Goal: Task Accomplishment & Management: Use online tool/utility

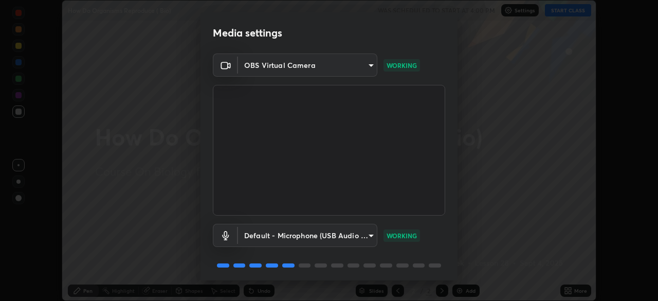
scroll to position [37, 0]
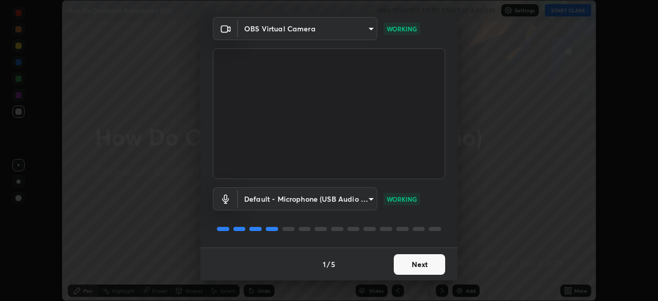
click at [413, 268] on button "Next" at bounding box center [419, 264] width 51 height 21
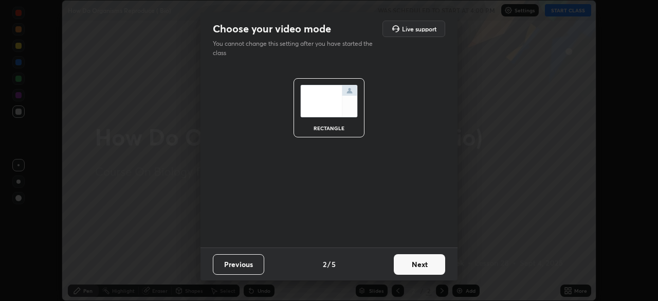
click at [424, 265] on button "Next" at bounding box center [419, 264] width 51 height 21
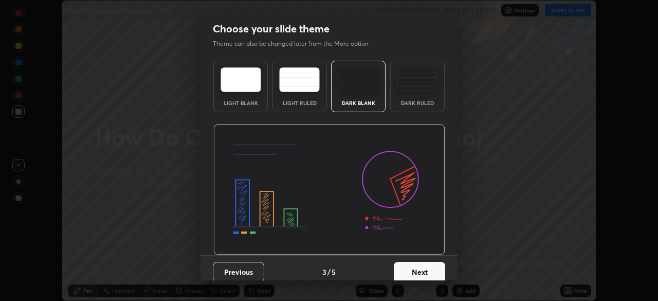
click at [426, 268] on button "Next" at bounding box center [419, 272] width 51 height 21
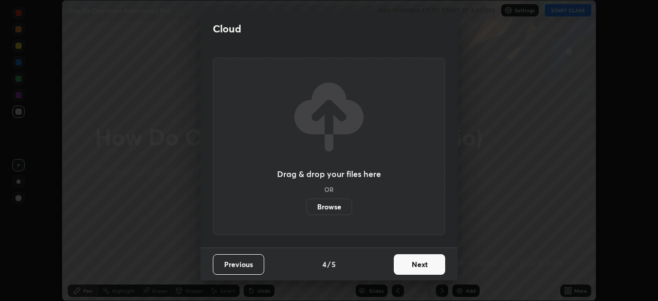
click at [422, 268] on button "Next" at bounding box center [419, 264] width 51 height 21
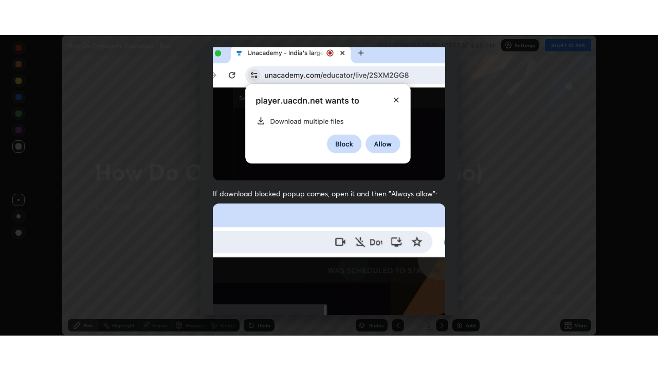
scroll to position [246, 0]
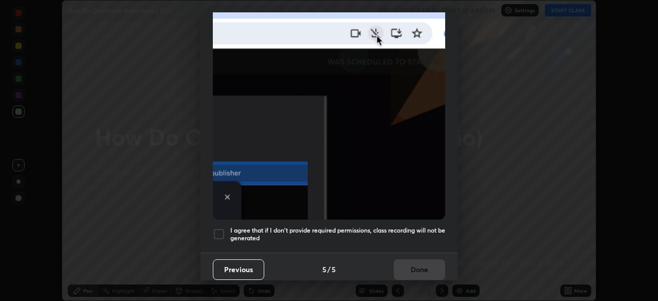
click at [220, 228] on div at bounding box center [219, 234] width 12 height 12
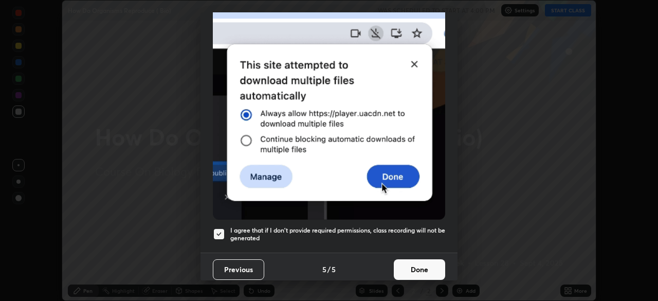
click at [421, 265] on button "Done" at bounding box center [419, 269] width 51 height 21
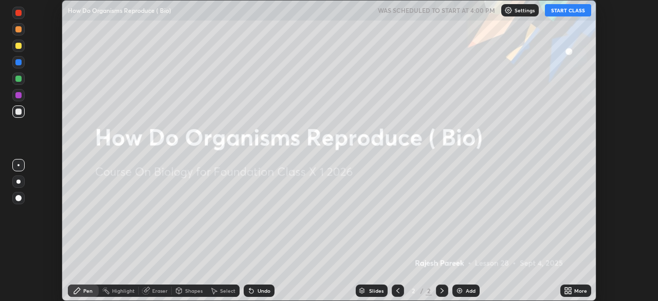
click at [573, 12] on button "START CLASS" at bounding box center [568, 10] width 46 height 12
click at [574, 288] on div "More" at bounding box center [580, 290] width 13 height 5
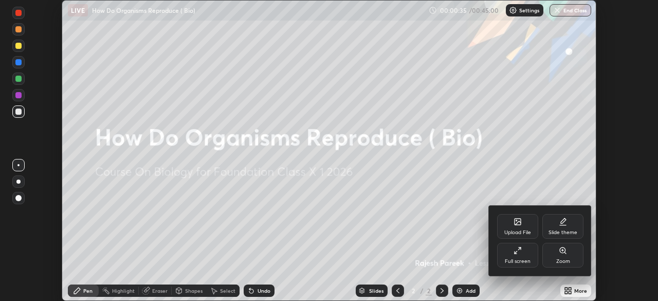
click at [524, 226] on div "Upload File" at bounding box center [517, 226] width 41 height 25
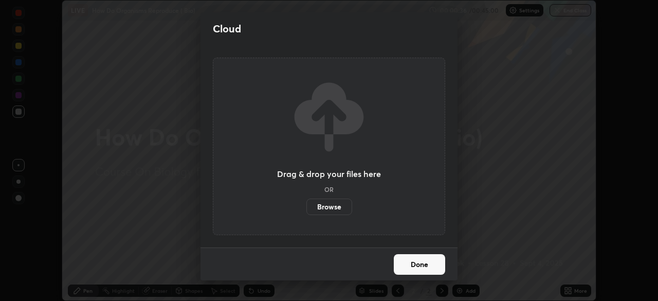
click at [334, 207] on label "Browse" at bounding box center [329, 206] width 46 height 16
click at [306, 207] on input "Browse" at bounding box center [306, 206] width 0 height 16
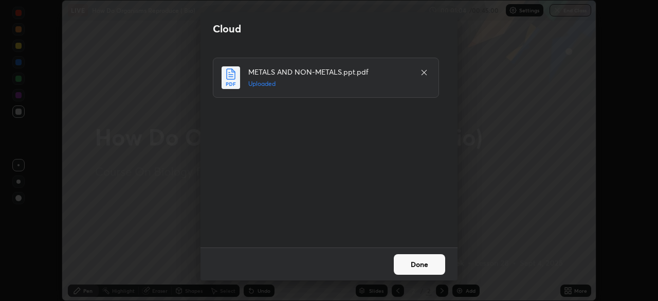
click at [431, 263] on button "Done" at bounding box center [419, 264] width 51 height 21
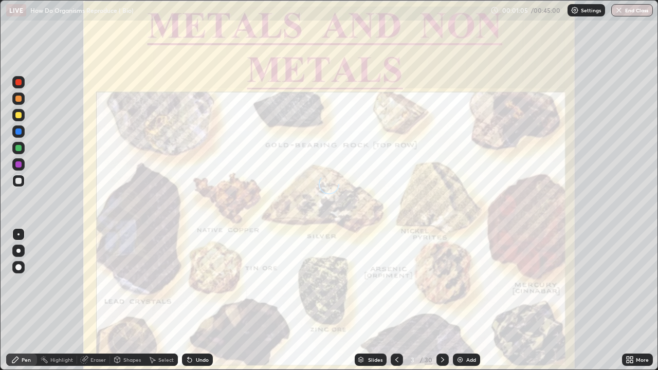
scroll to position [370, 658]
click at [442, 300] on icon at bounding box center [443, 360] width 8 height 8
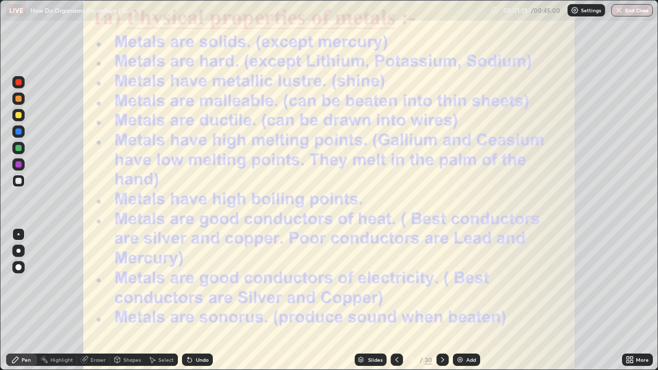
click at [443, 300] on icon at bounding box center [443, 360] width 8 height 8
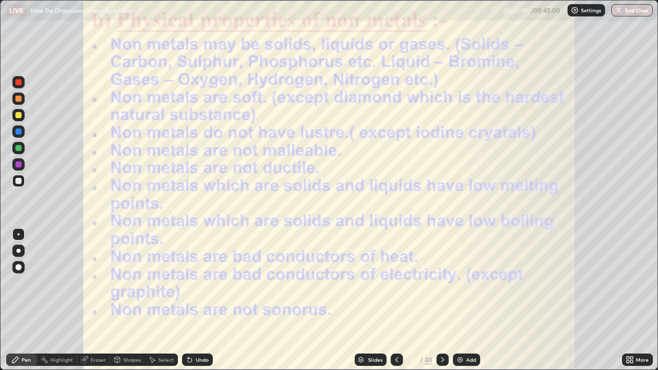
click at [442, 300] on icon at bounding box center [443, 360] width 8 height 8
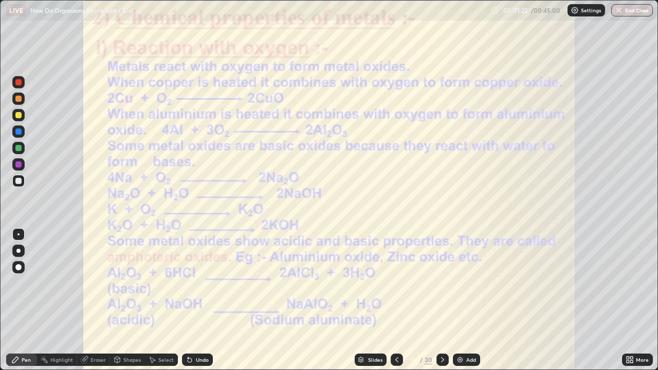
click at [443, 300] on icon at bounding box center [443, 360] width 8 height 8
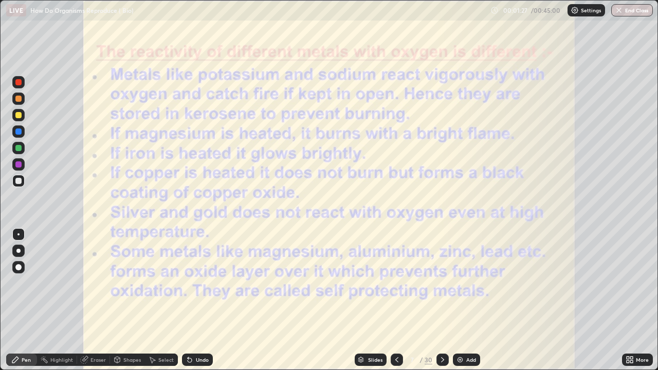
click at [442, 300] on icon at bounding box center [443, 360] width 8 height 8
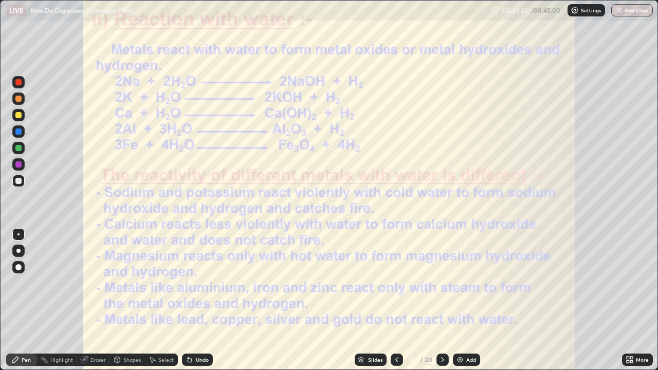
click at [442, 300] on icon at bounding box center [443, 360] width 8 height 8
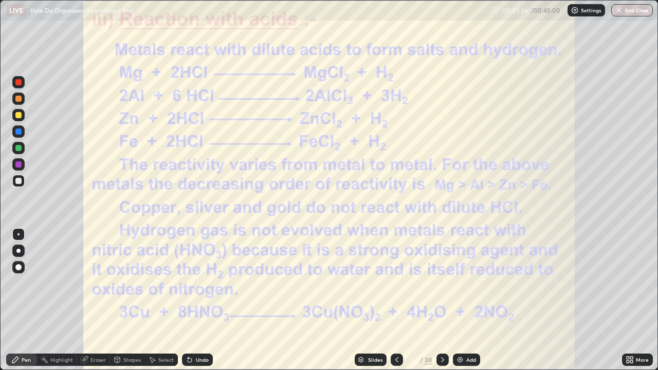
click at [442, 300] on icon at bounding box center [443, 360] width 8 height 8
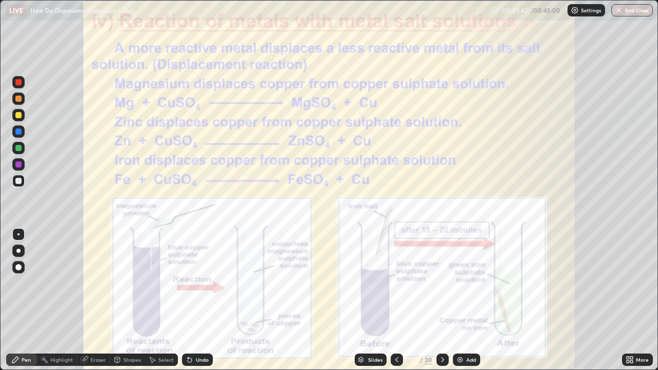
click at [442, 300] on icon at bounding box center [443, 360] width 8 height 8
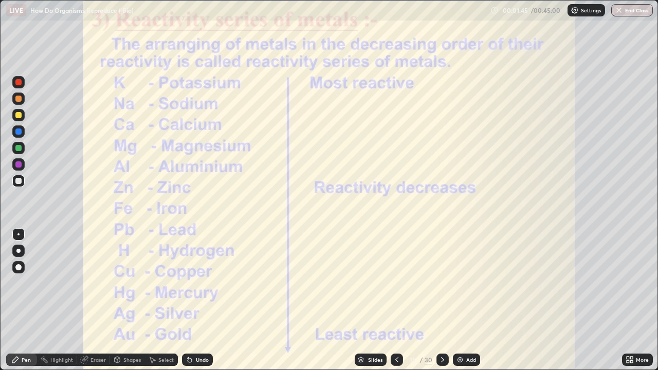
click at [443, 300] on icon at bounding box center [443, 360] width 8 height 8
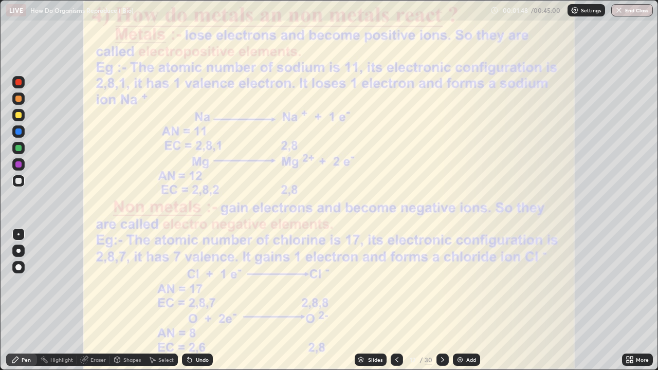
click at [443, 300] on icon at bounding box center [443, 360] width 8 height 8
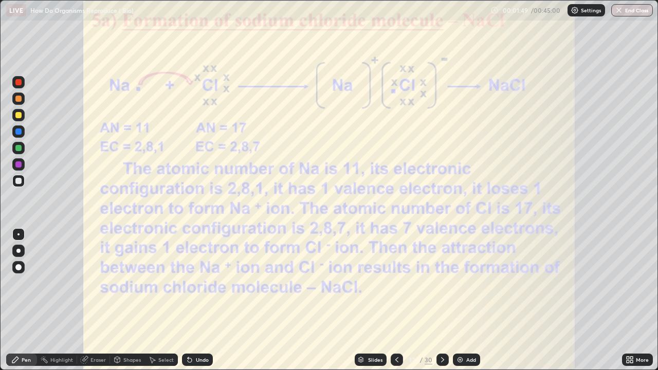
click at [442, 300] on icon at bounding box center [443, 360] width 8 height 8
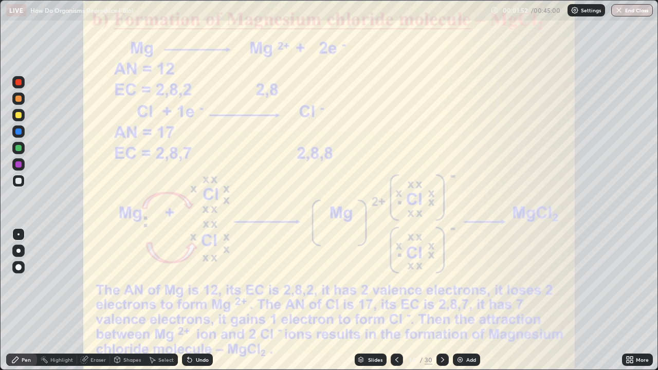
click at [441, 300] on icon at bounding box center [443, 360] width 8 height 8
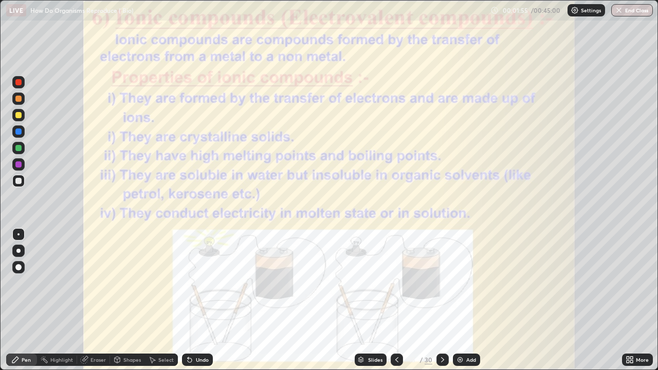
click at [443, 300] on icon at bounding box center [443, 360] width 8 height 8
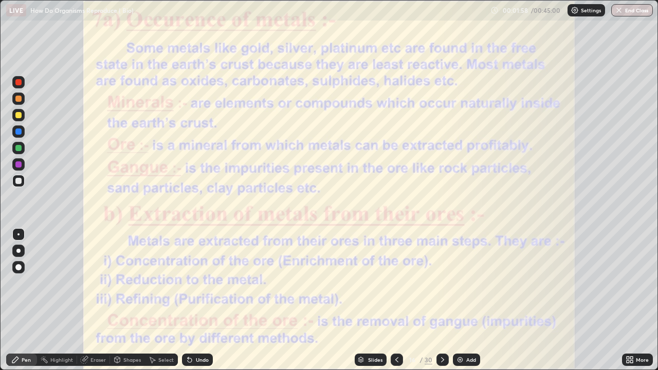
click at [442, 300] on icon at bounding box center [443, 360] width 8 height 8
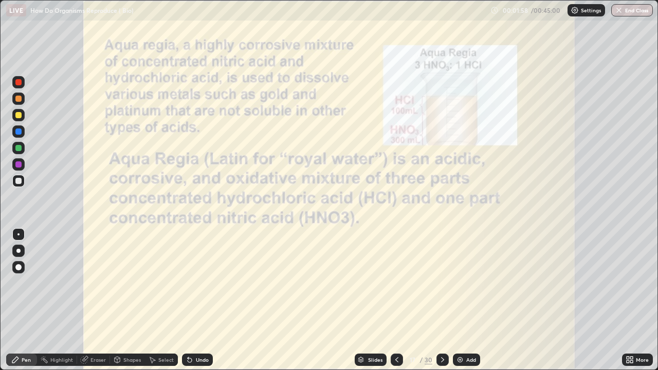
click at [442, 300] on icon at bounding box center [443, 360] width 8 height 8
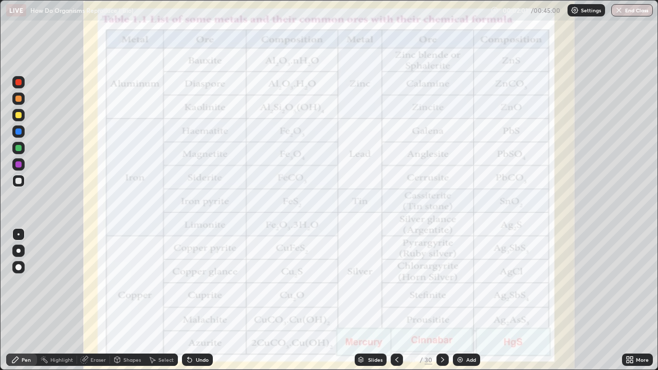
click at [442, 300] on icon at bounding box center [442, 359] width 3 height 5
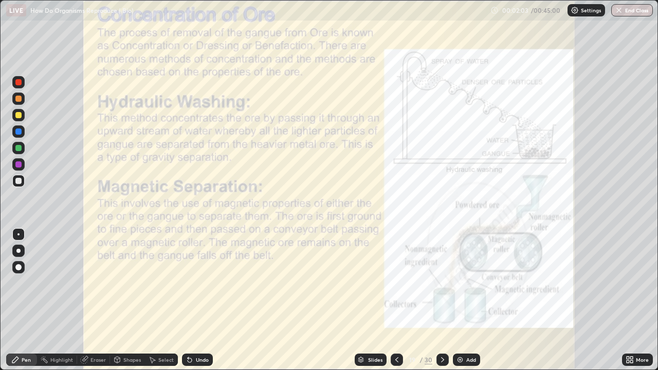
click at [443, 300] on icon at bounding box center [443, 360] width 8 height 8
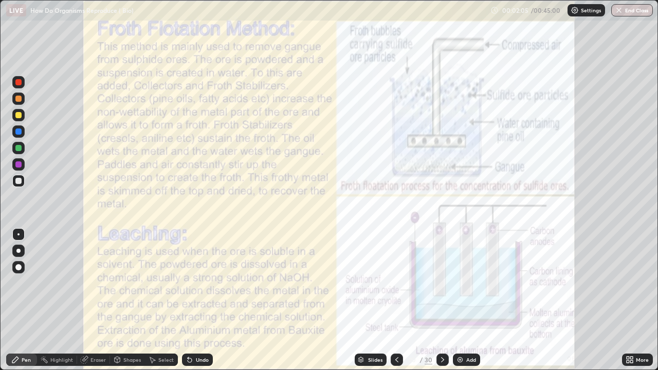
click at [441, 300] on icon at bounding box center [443, 360] width 8 height 8
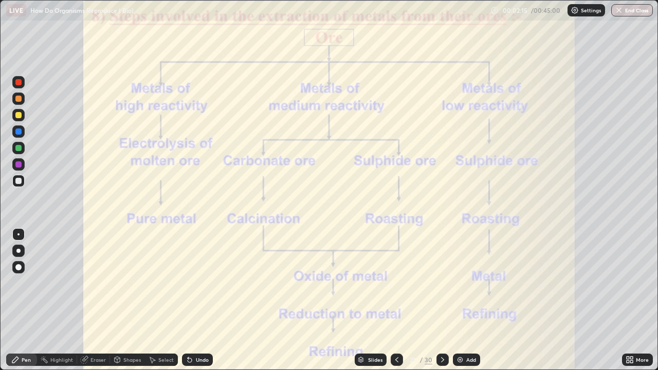
click at [20, 182] on div at bounding box center [18, 181] width 6 height 6
click at [19, 251] on div at bounding box center [18, 251] width 4 height 4
click at [19, 135] on div at bounding box center [18, 131] width 12 height 12
click at [441, 300] on icon at bounding box center [443, 360] width 8 height 8
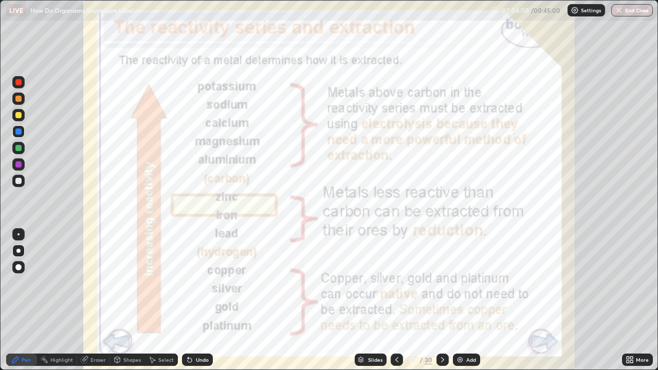
click at [442, 300] on icon at bounding box center [443, 360] width 8 height 8
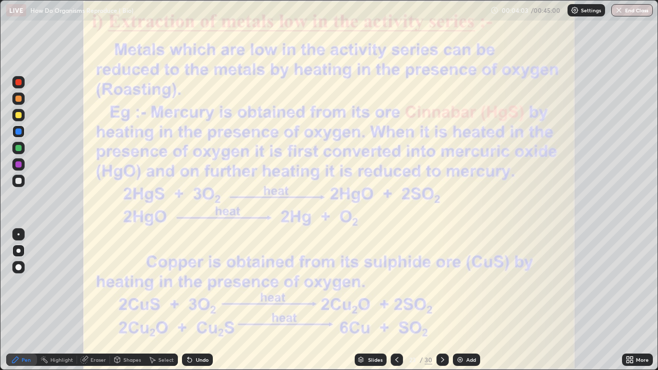
click at [441, 300] on icon at bounding box center [443, 360] width 8 height 8
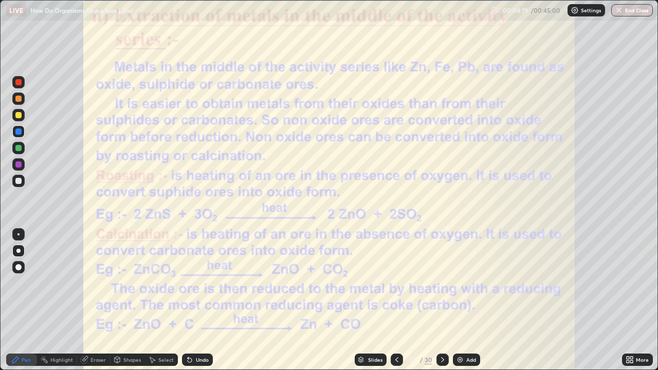
click at [17, 81] on div at bounding box center [18, 82] width 6 height 6
click at [443, 300] on icon at bounding box center [443, 360] width 8 height 8
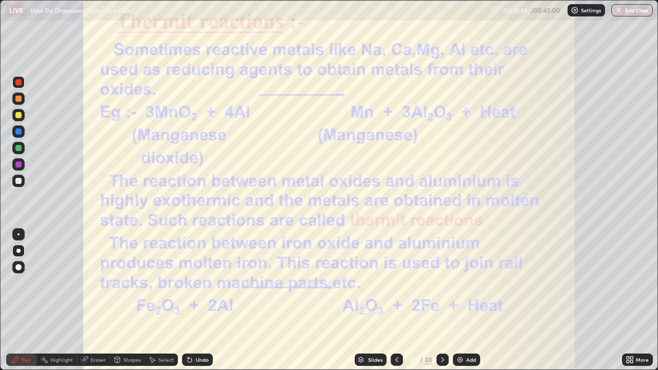
click at [446, 300] on div at bounding box center [443, 360] width 12 height 12
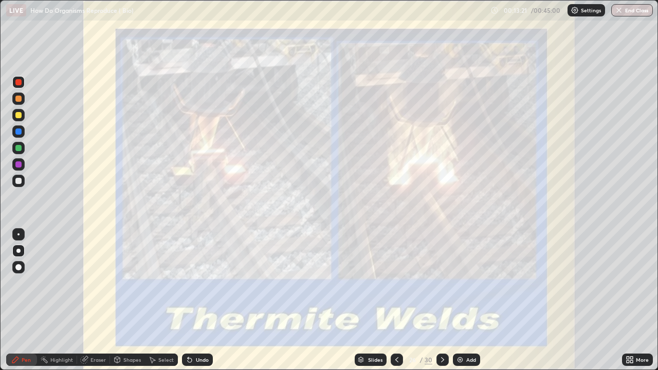
click at [442, 300] on icon at bounding box center [443, 360] width 8 height 8
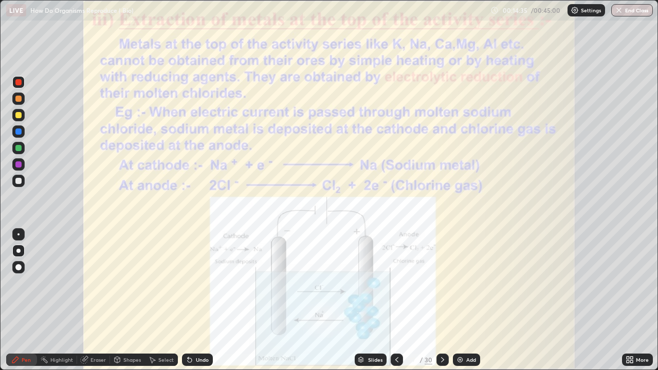
click at [441, 300] on icon at bounding box center [443, 360] width 8 height 8
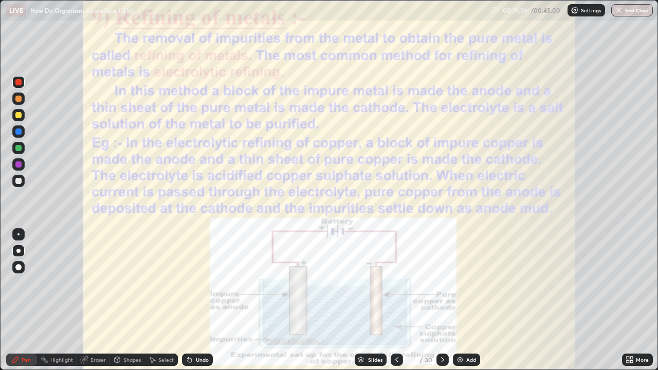
click at [17, 99] on div at bounding box center [18, 99] width 6 height 6
click at [20, 132] on div at bounding box center [18, 132] width 6 height 6
click at [396, 300] on icon at bounding box center [397, 360] width 8 height 8
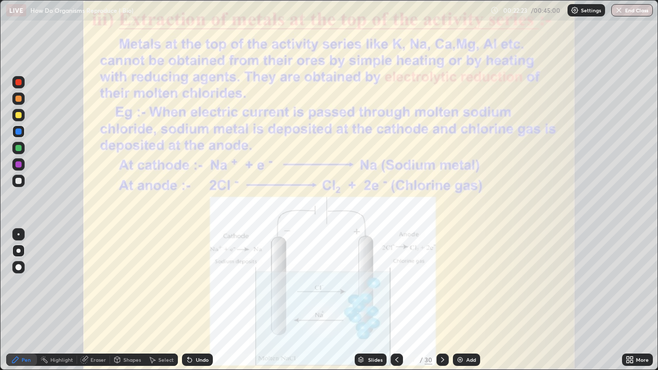
click at [17, 165] on div at bounding box center [18, 164] width 6 height 6
click at [442, 300] on icon at bounding box center [443, 360] width 8 height 8
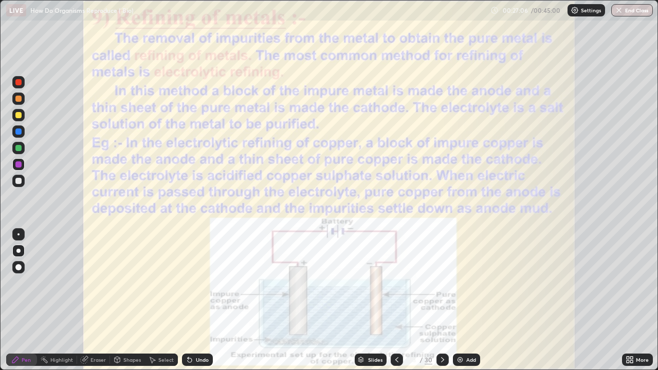
click at [442, 300] on icon at bounding box center [443, 360] width 8 height 8
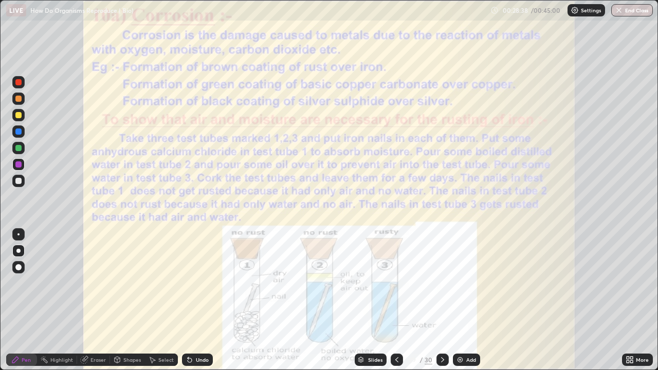
click at [443, 300] on icon at bounding box center [443, 360] width 8 height 8
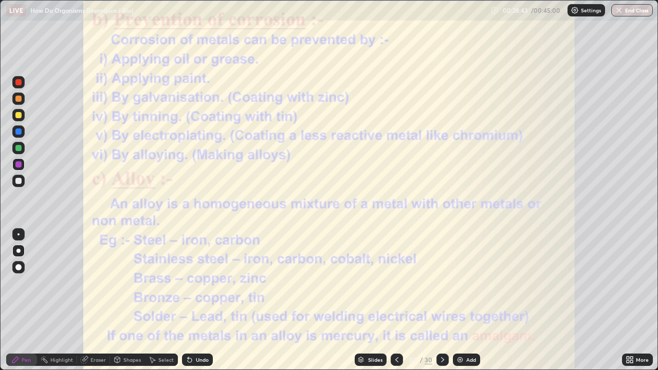
click at [396, 300] on icon at bounding box center [397, 360] width 8 height 8
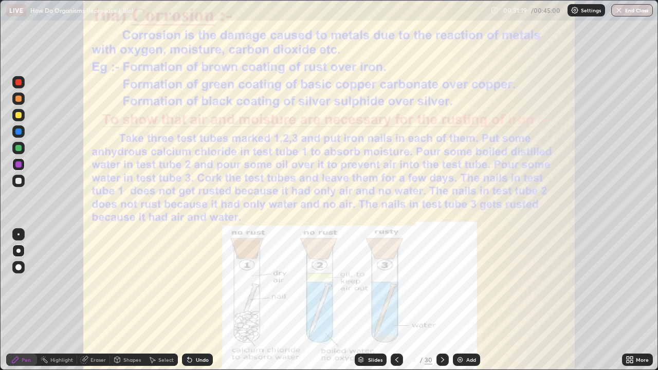
click at [442, 300] on icon at bounding box center [443, 360] width 8 height 8
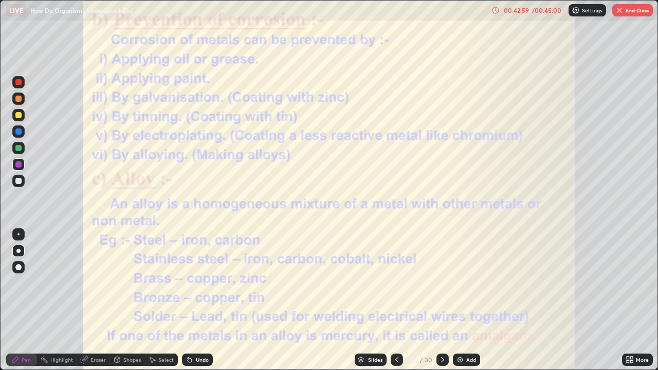
click at [459, 300] on img at bounding box center [460, 360] width 8 height 8
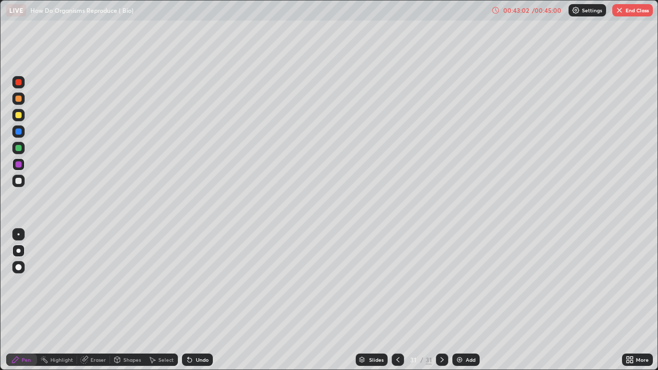
click at [19, 116] on div at bounding box center [18, 115] width 6 height 6
click at [19, 185] on div at bounding box center [18, 181] width 12 height 12
click at [17, 116] on div at bounding box center [18, 115] width 6 height 6
click at [17, 133] on div at bounding box center [18, 132] width 6 height 6
click at [19, 181] on div at bounding box center [18, 181] width 6 height 6
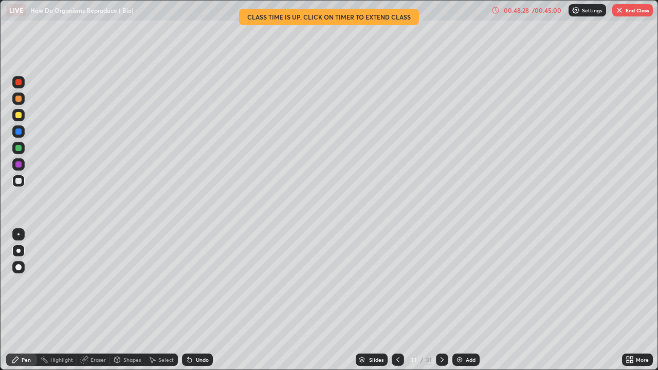
click at [637, 12] on button "End Class" at bounding box center [632, 10] width 41 height 12
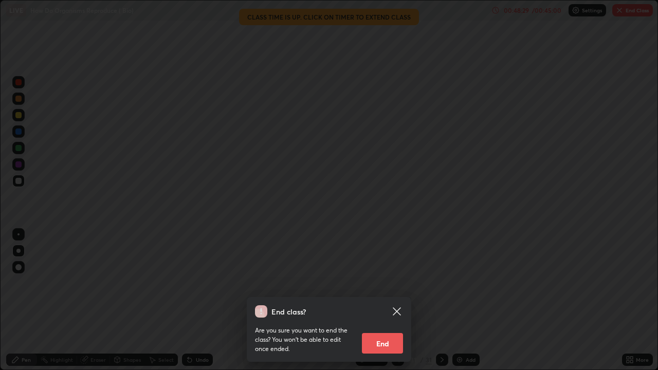
click at [382, 300] on button "End" at bounding box center [382, 343] width 41 height 21
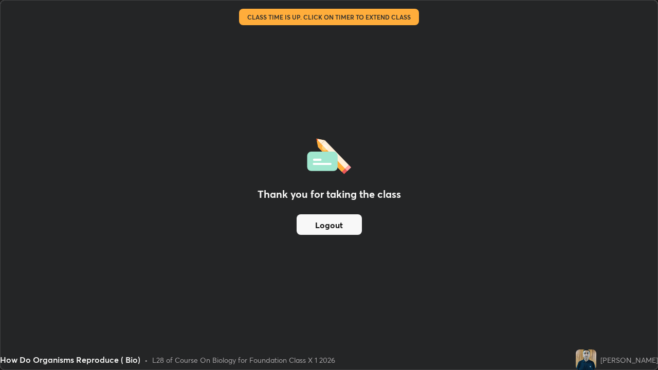
click at [348, 226] on button "Logout" at bounding box center [329, 224] width 65 height 21
click at [351, 231] on button "Logout" at bounding box center [329, 224] width 65 height 21
click at [349, 229] on button "Logout" at bounding box center [329, 224] width 65 height 21
click at [344, 228] on button "Logout" at bounding box center [329, 224] width 65 height 21
